Goal: Transaction & Acquisition: Purchase product/service

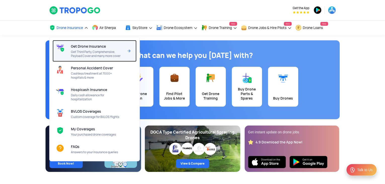
click at [90, 54] on span "Get Third Party, Comprehensive, Payload Cover and many more cover" at bounding box center [97, 54] width 53 height 8
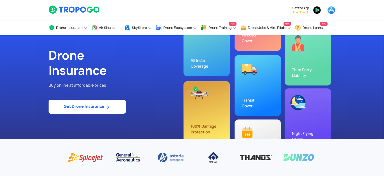
click at [93, 106] on link "Get Drone Insurance" at bounding box center [87, 107] width 77 height 14
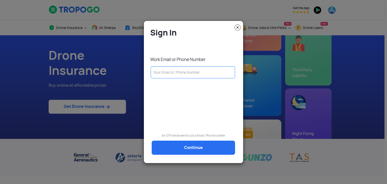
click at [189, 73] on input "text" at bounding box center [192, 72] width 84 height 12
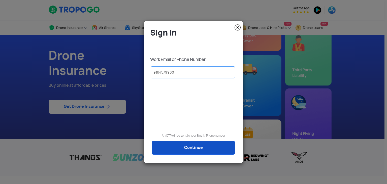
type input "9164579900"
click at [197, 148] on link "Continue" at bounding box center [192, 147] width 83 height 14
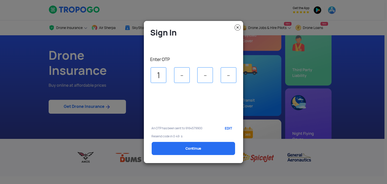
type input "1"
type input "4"
type input "7"
type input "6"
select select "1000000"
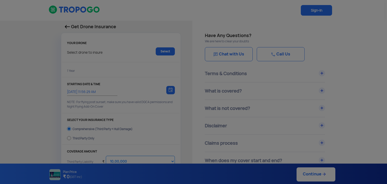
type input "[DATE] 12:06:00 PM"
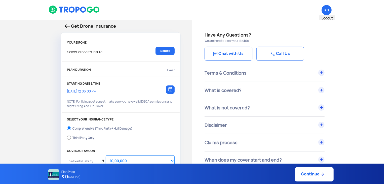
click at [329, 10] on span "KS Logout" at bounding box center [327, 10] width 10 height 10
click at [65, 27] on img at bounding box center [67, 26] width 5 height 4
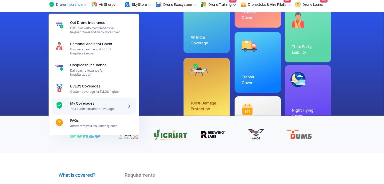
scroll to position [25, 0]
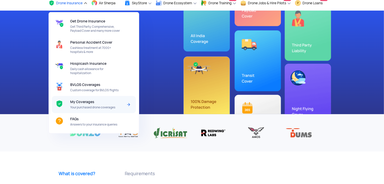
click at [90, 110] on div "My Coverages Your purchased drone coverages" at bounding box center [97, 104] width 55 height 17
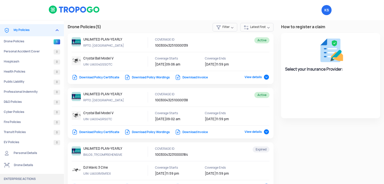
select select "National Insurance"
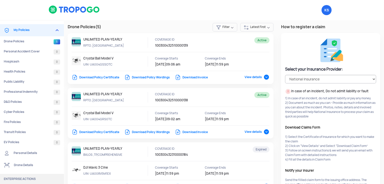
click at [107, 78] on link "Download Policy Certificate" at bounding box center [96, 77] width 48 height 4
click at [108, 131] on link "Download Policy Certificate" at bounding box center [96, 132] width 48 height 4
